Goal: Navigation & Orientation: Find specific page/section

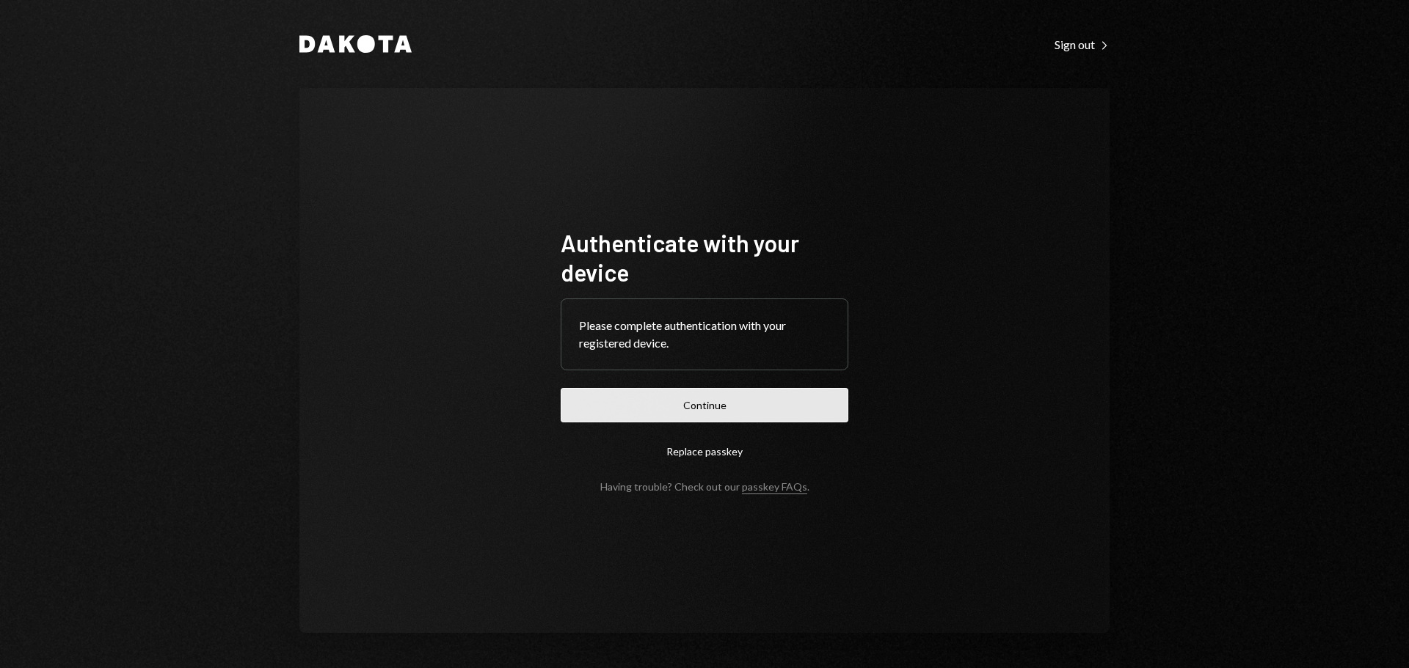
click at [728, 401] on button "Continue" at bounding box center [705, 405] width 288 height 34
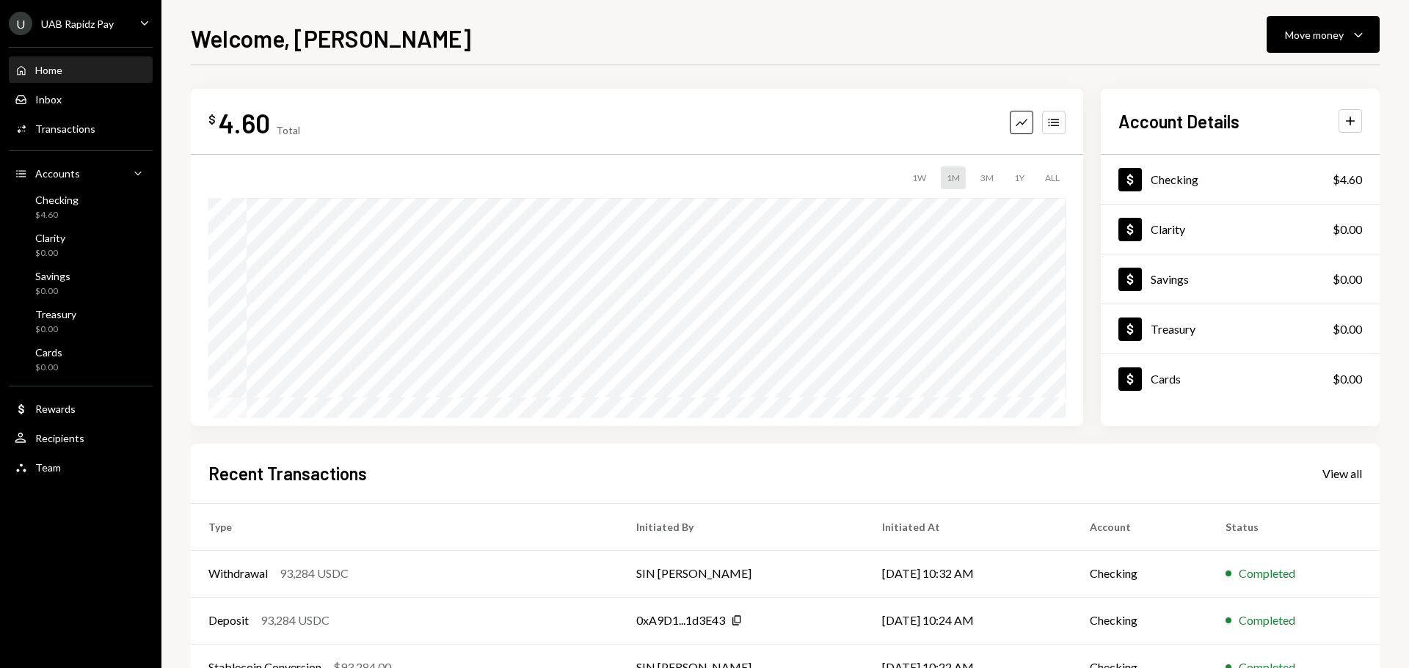
click at [112, 21] on div "UAB Rapidz Pay" at bounding box center [77, 24] width 73 height 12
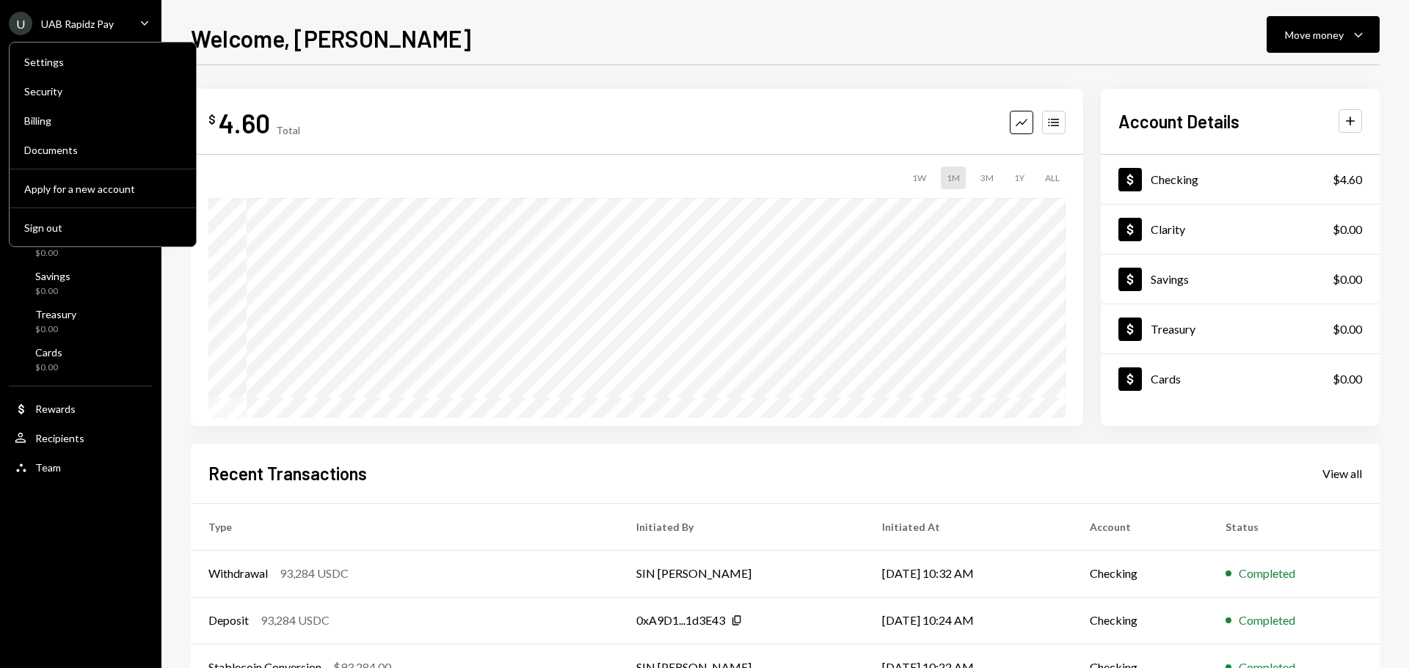
click at [112, 21] on div "UAB Rapidz Pay" at bounding box center [77, 24] width 73 height 12
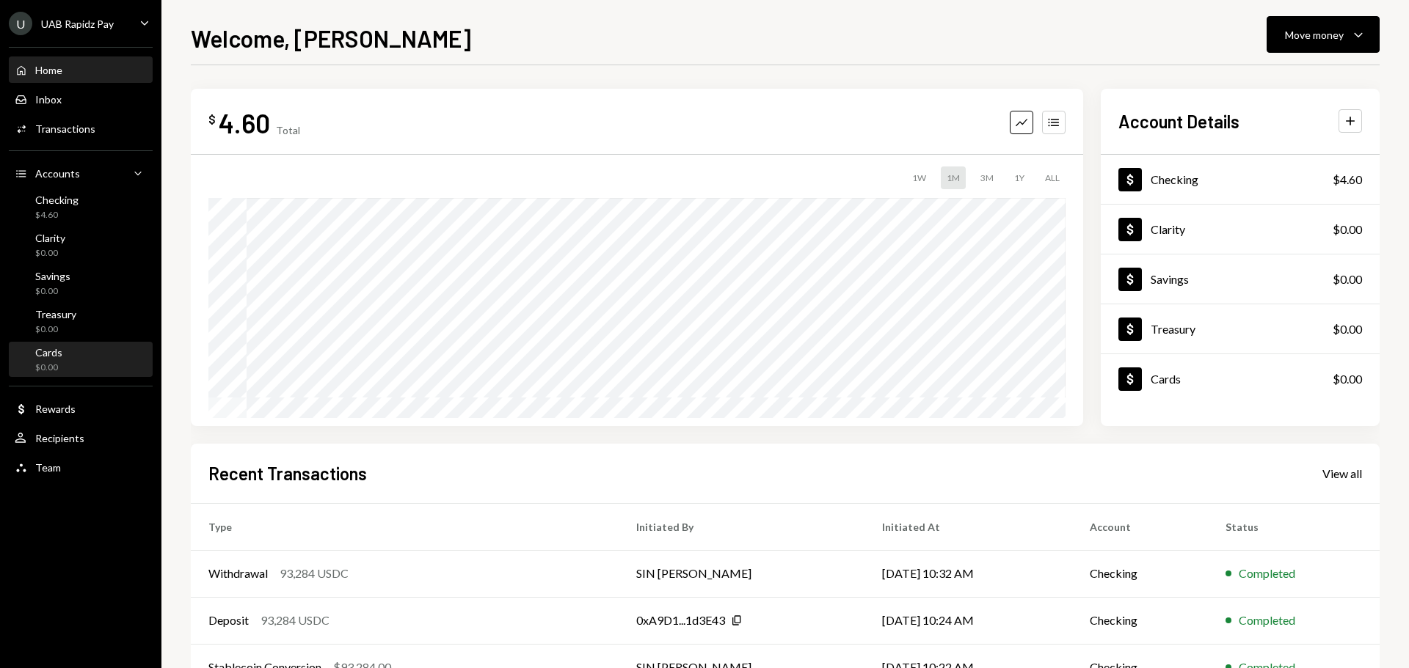
click at [101, 357] on div "Cards $0.00" at bounding box center [81, 360] width 132 height 28
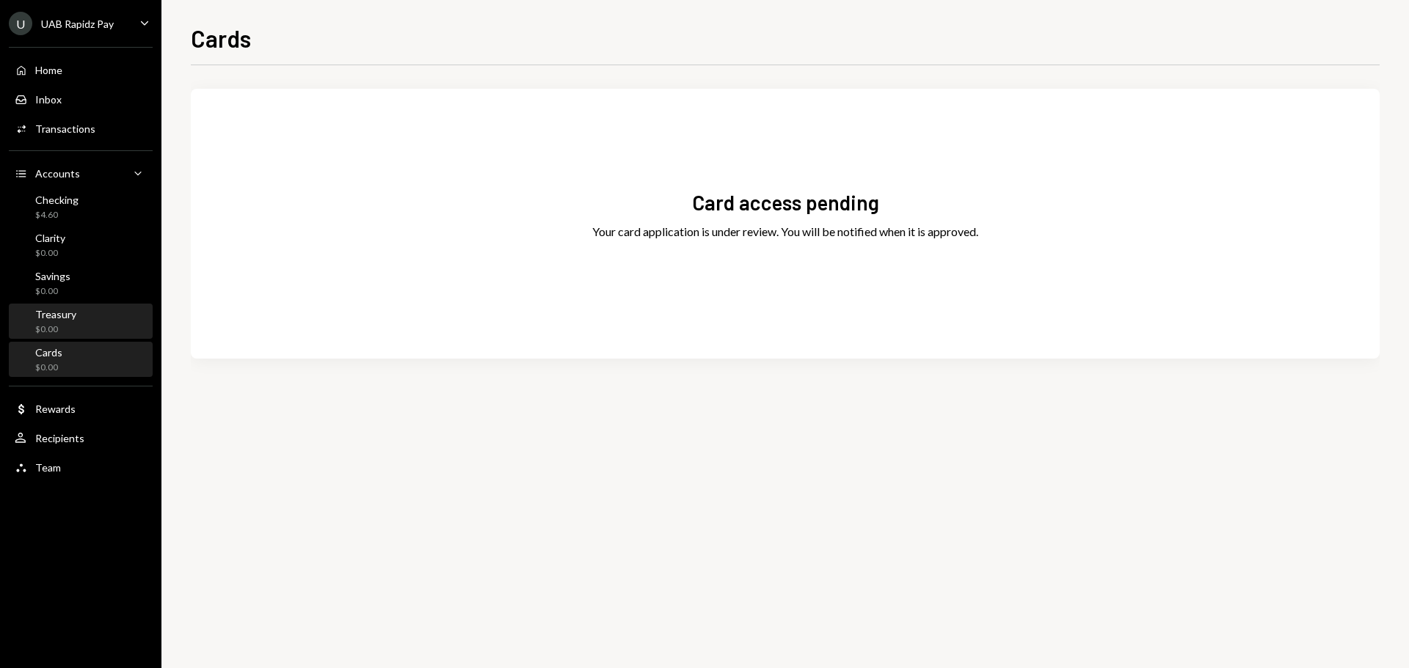
click at [98, 315] on div "Treasury $0.00" at bounding box center [81, 322] width 132 height 28
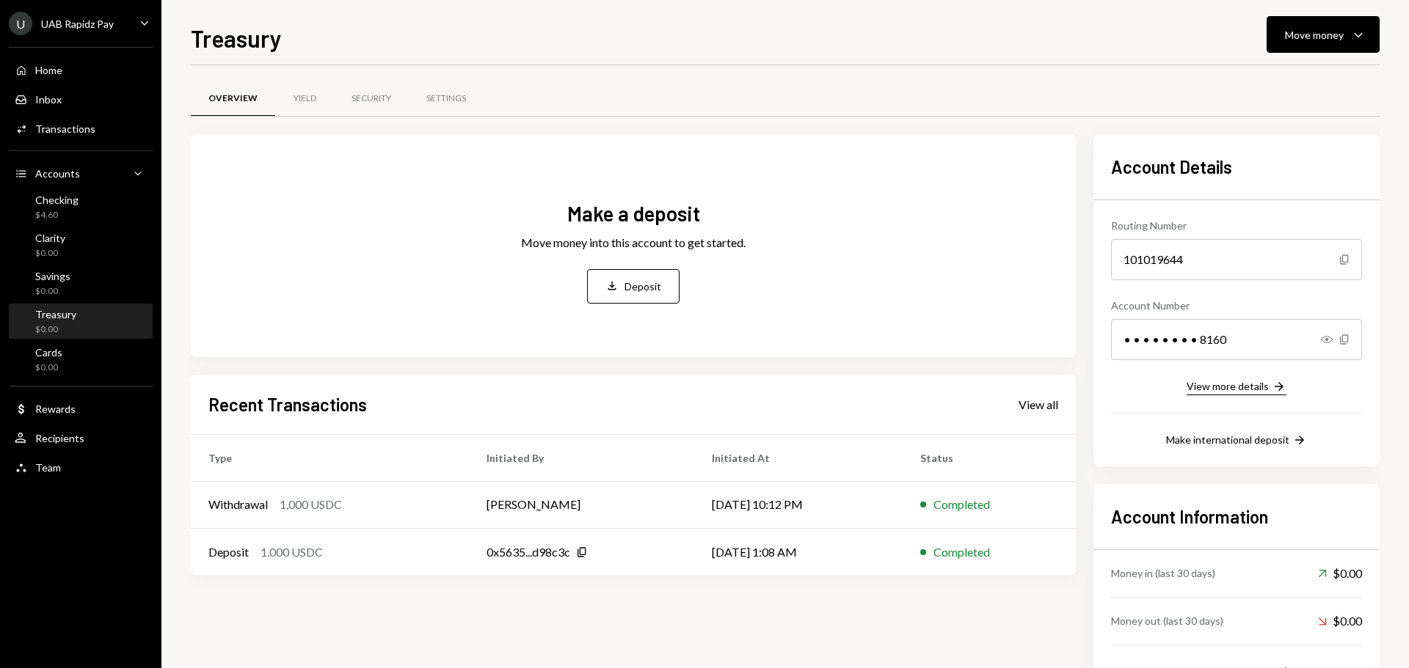
click at [1247, 382] on div "View more details" at bounding box center [1228, 386] width 82 height 12
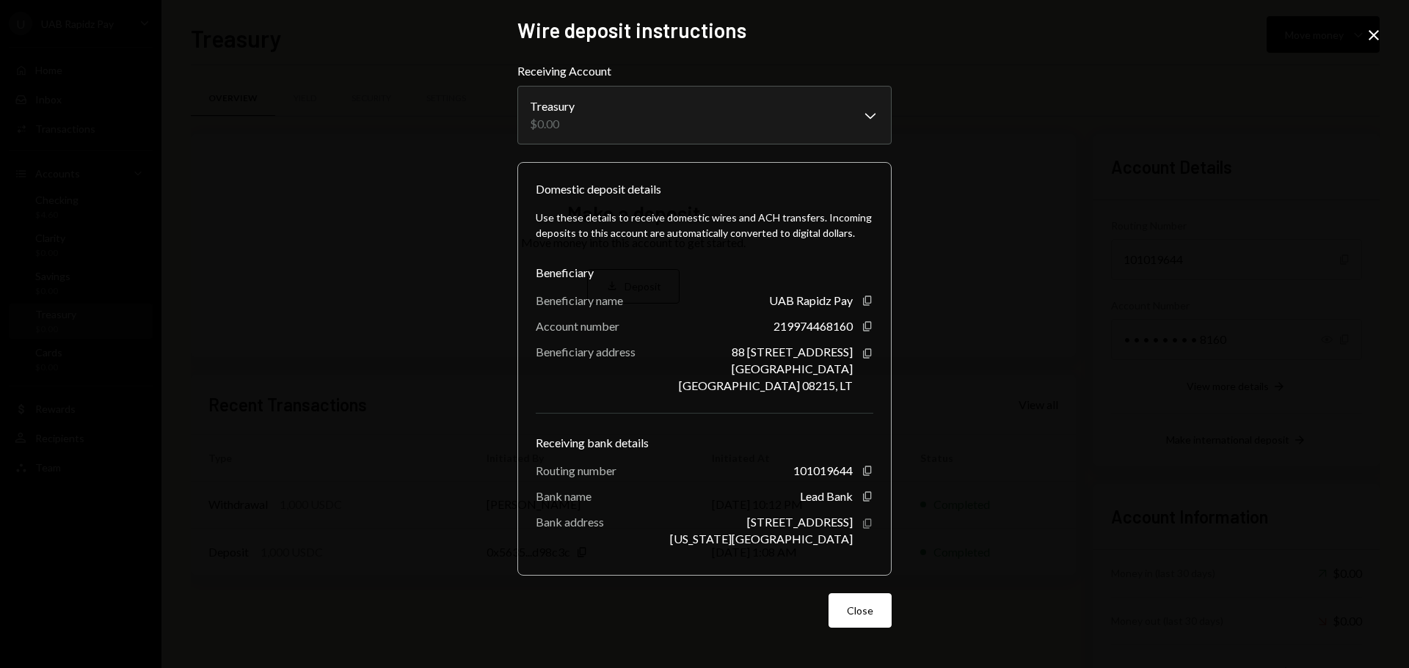
click at [869, 519] on icon "Copy" at bounding box center [867, 524] width 12 height 12
click at [865, 319] on div "219974468160 Copy" at bounding box center [823, 326] width 100 height 14
click at [865, 323] on icon "button" at bounding box center [867, 326] width 8 height 10
click at [870, 469] on icon "Copy" at bounding box center [867, 471] width 12 height 12
click at [869, 354] on icon "Copy" at bounding box center [867, 354] width 12 height 12
